Goal: Navigation & Orientation: Find specific page/section

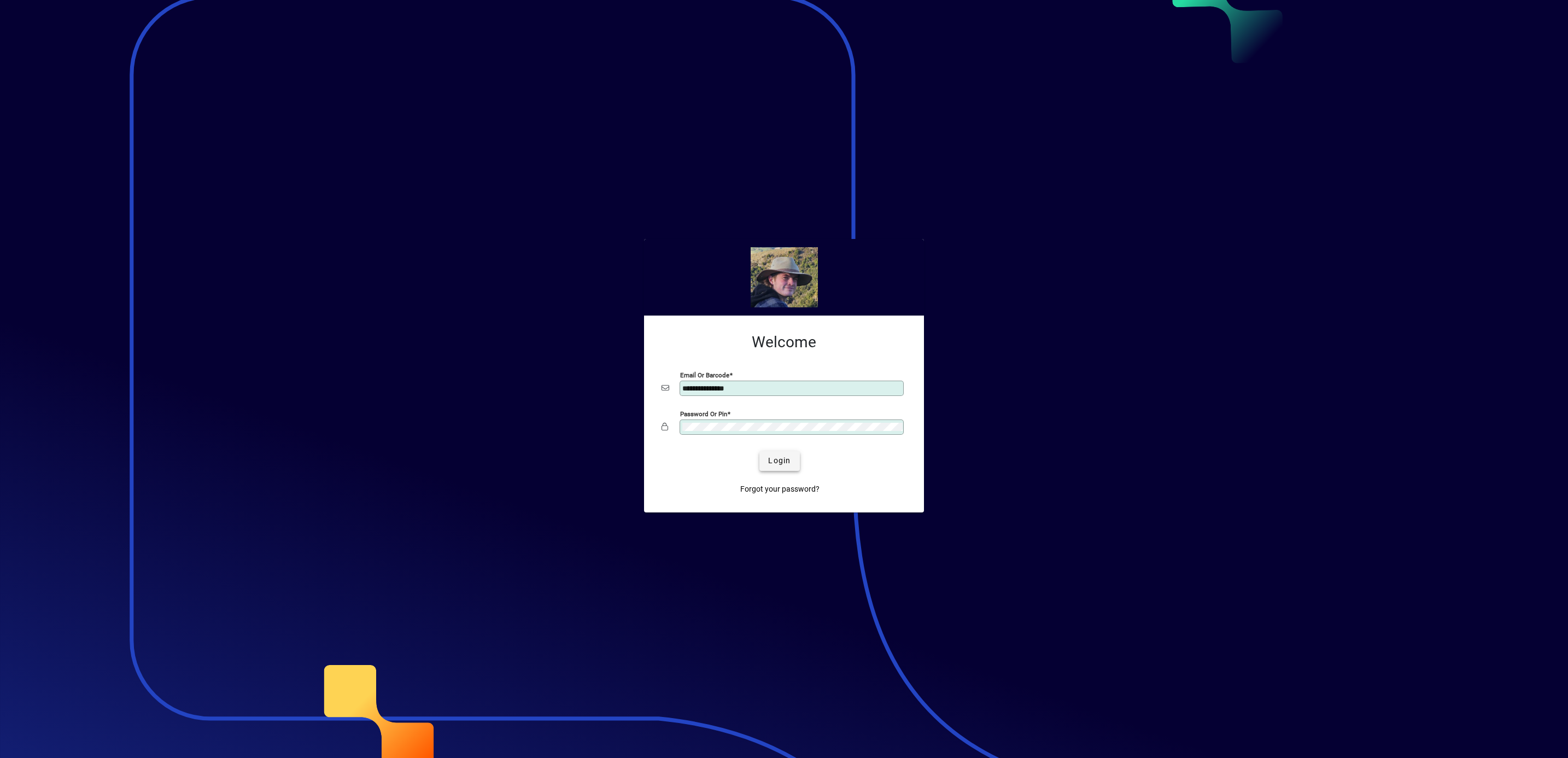
click at [777, 461] on span "Login" at bounding box center [780, 460] width 22 height 11
type input "**********"
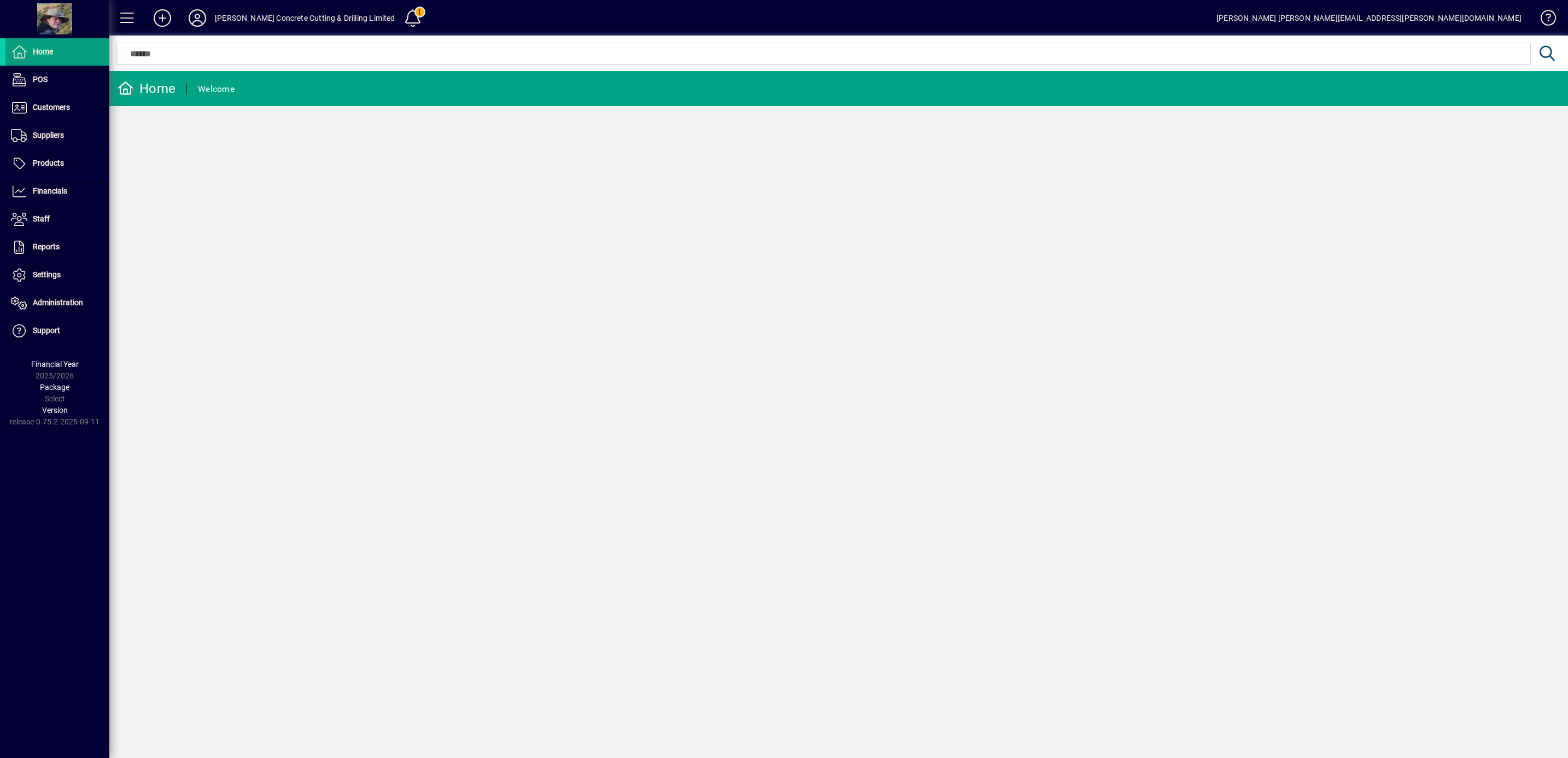
click at [197, 17] on icon at bounding box center [197, 19] width 22 height 18
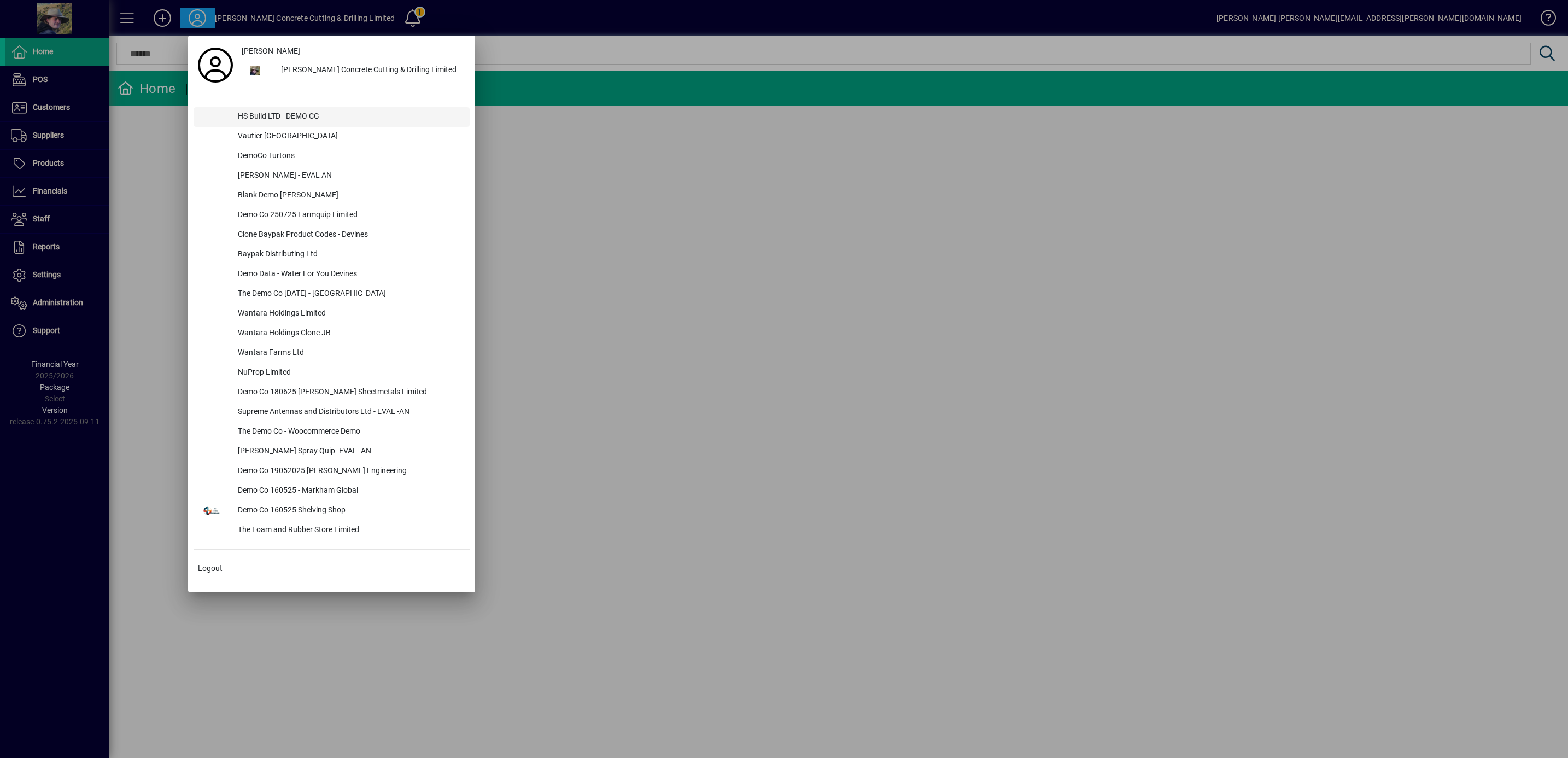
click at [267, 120] on div "HS Build LTD - DEMO CG" at bounding box center [350, 117] width 241 height 20
